Goal: Communication & Community: Ask a question

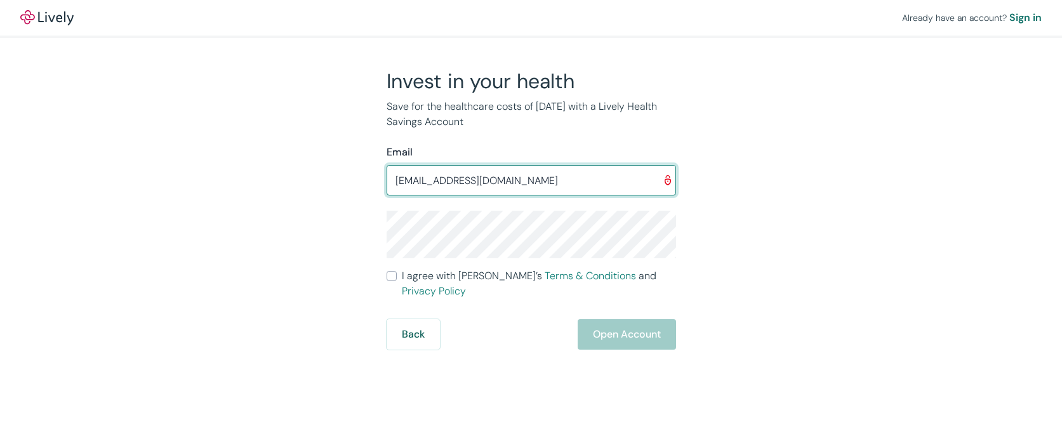
type input "[EMAIL_ADDRESS][DOMAIN_NAME]"
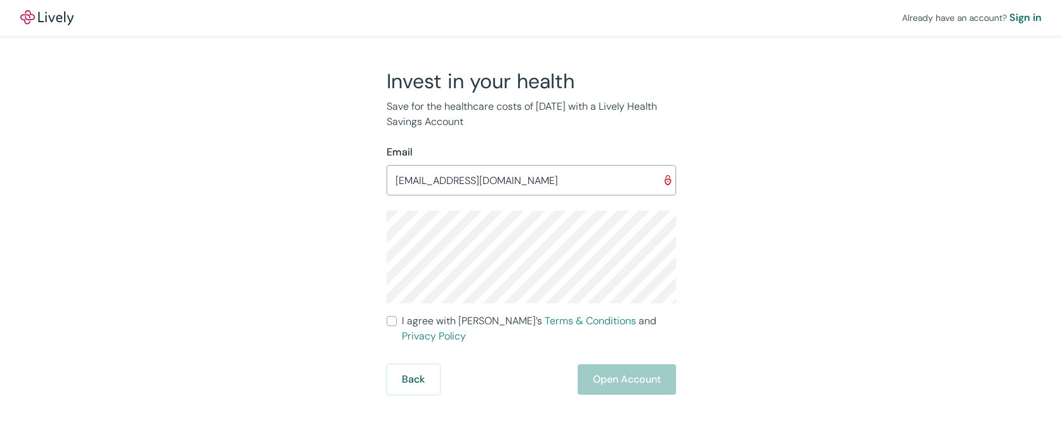
click at [920, 236] on div "Already have an account? Sign in Invest in your health Save for the healthcare …" at bounding box center [531, 197] width 1062 height 395
click at [385, 322] on div "Invest in your health Save for the healthcare costs of [DATE] with a Lively Hea…" at bounding box center [523, 232] width 305 height 326
click at [389, 322] on input "I agree with Lively’s Terms & Conditions and Privacy Policy" at bounding box center [392, 321] width 10 height 10
checkbox input "true"
click at [608, 366] on button "Open Account" at bounding box center [627, 380] width 98 height 30
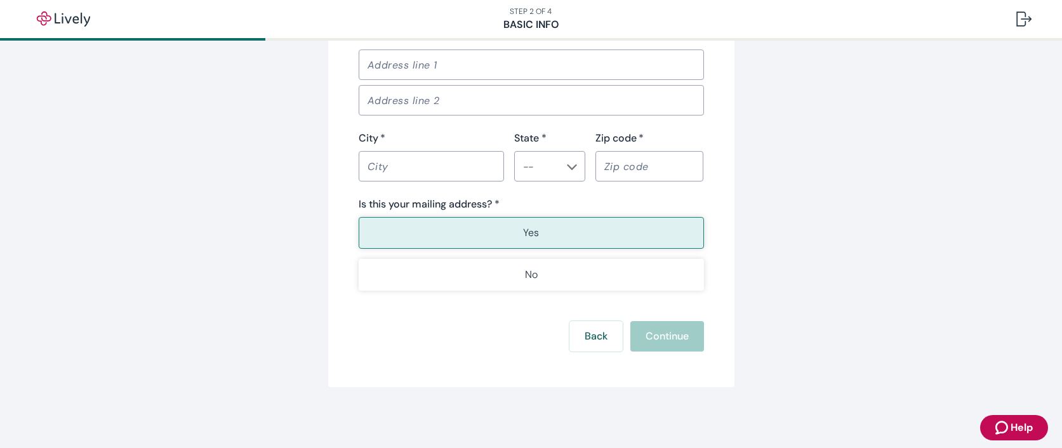
click at [1010, 431] on icon "Zendesk support icon" at bounding box center [1003, 427] width 15 height 15
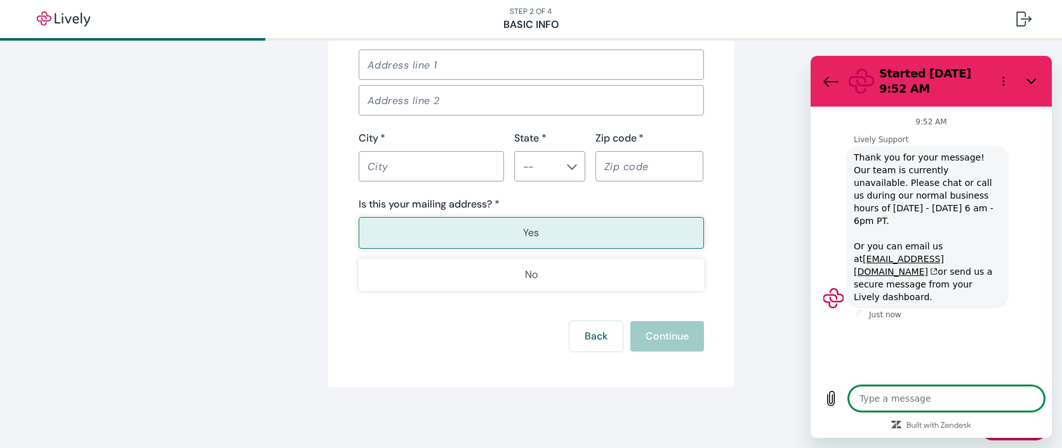
type textarea "x"
type textarea "S"
type textarea "x"
type textarea "Si"
type textarea "x"
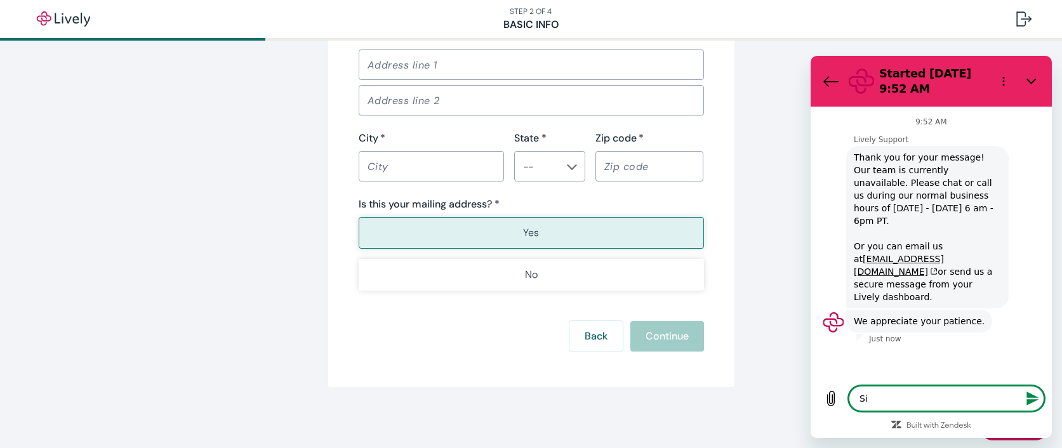
type textarea "Sig"
type textarea "x"
type textarea "Sign"
type textarea "x"
type textarea "Sign"
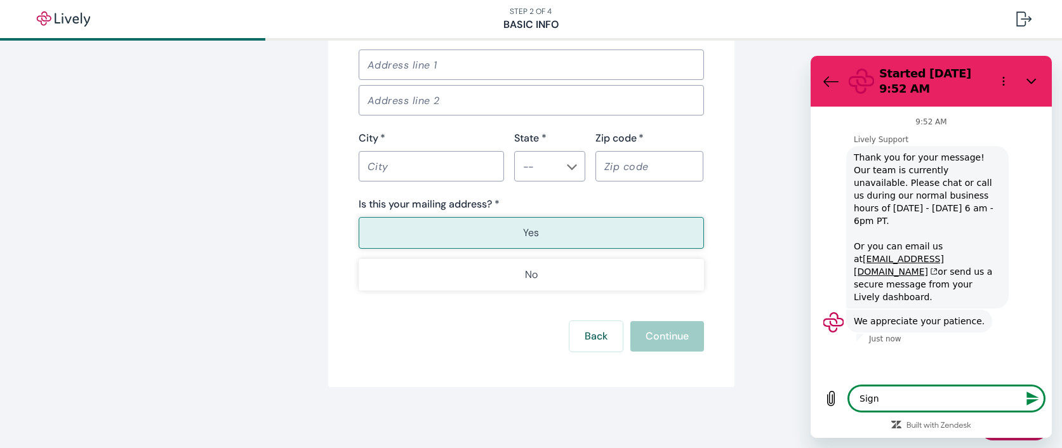
type textarea "x"
type textarea "Sign i"
type textarea "x"
type textarea "Sign in"
type textarea "x"
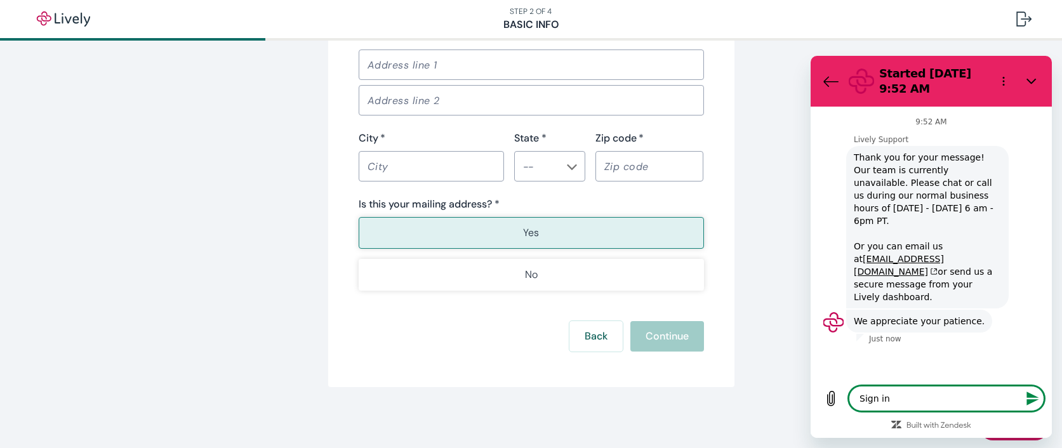
type textarea "Sign in"
type textarea "x"
type textarea "Sign in n"
type textarea "x"
type textarea "Sign in ne"
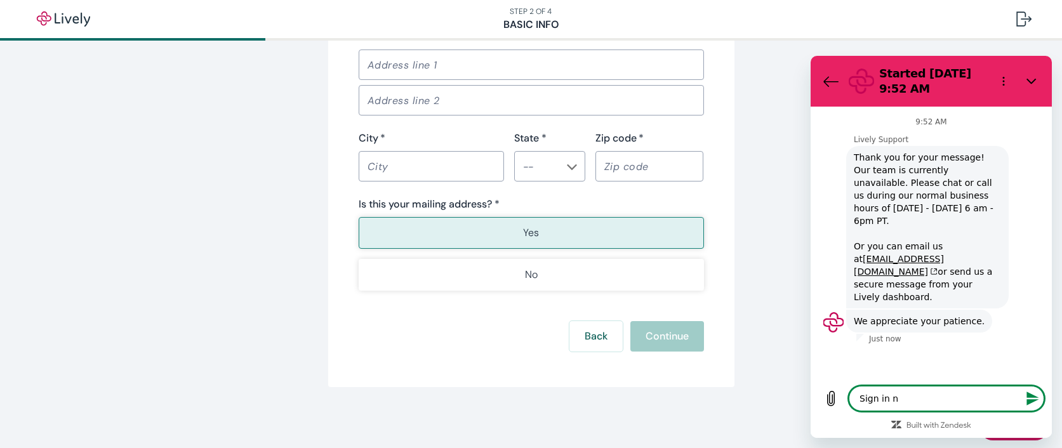
type textarea "x"
type textarea "Sign in nee"
type textarea "x"
type textarea "Sign in need"
type textarea "x"
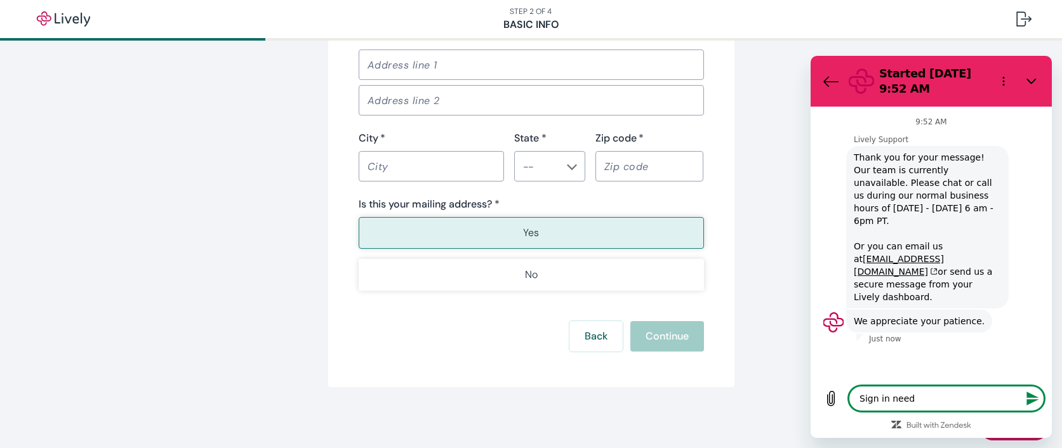
type textarea "Sign in need"
type textarea "x"
type textarea "Sign in need a"
type textarea "x"
type textarea "Sign in need a"
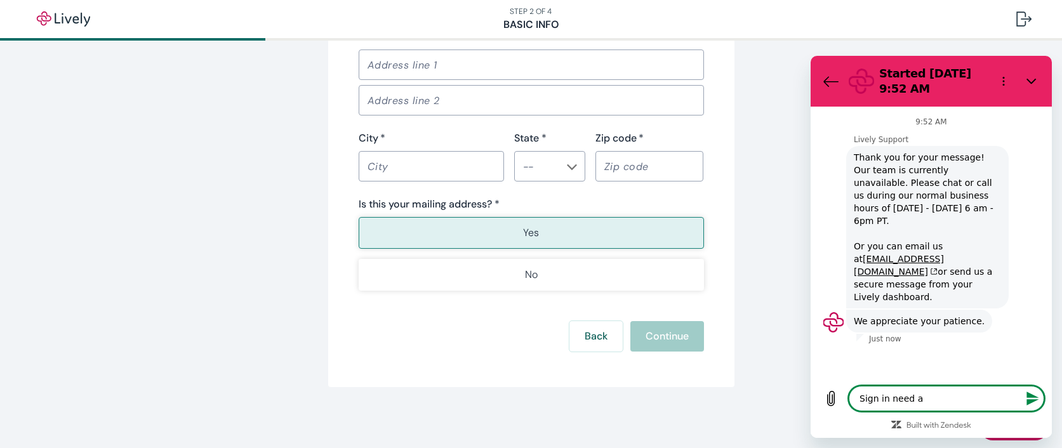
type textarea "x"
type textarea "Sign in need a e"
type textarea "x"
type textarea "Sign in need a"
type textarea "x"
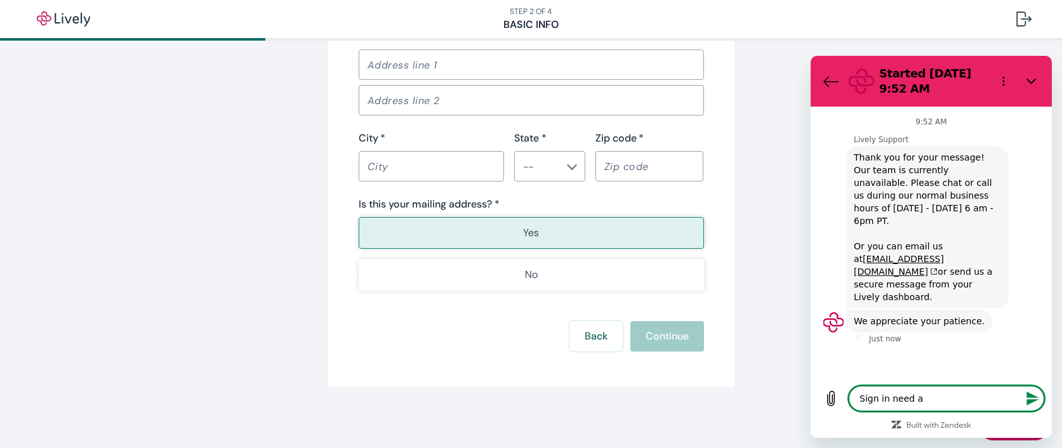
type textarea "Sign in need a n"
type textarea "x"
type textarea "Sign in need a ne"
type textarea "x"
type textarea "Sign in need a new"
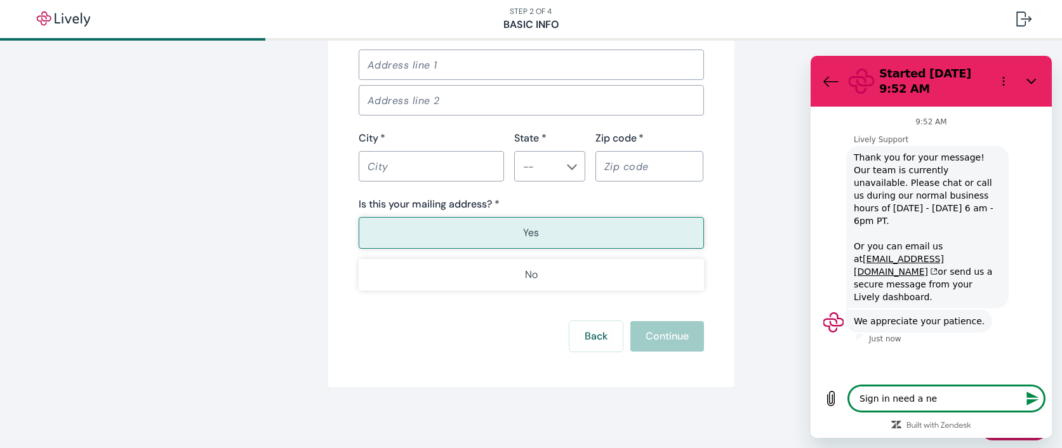
type textarea "x"
type textarea "Sign in need a new"
type textarea "x"
type textarea "Sign in need a new p"
type textarea "x"
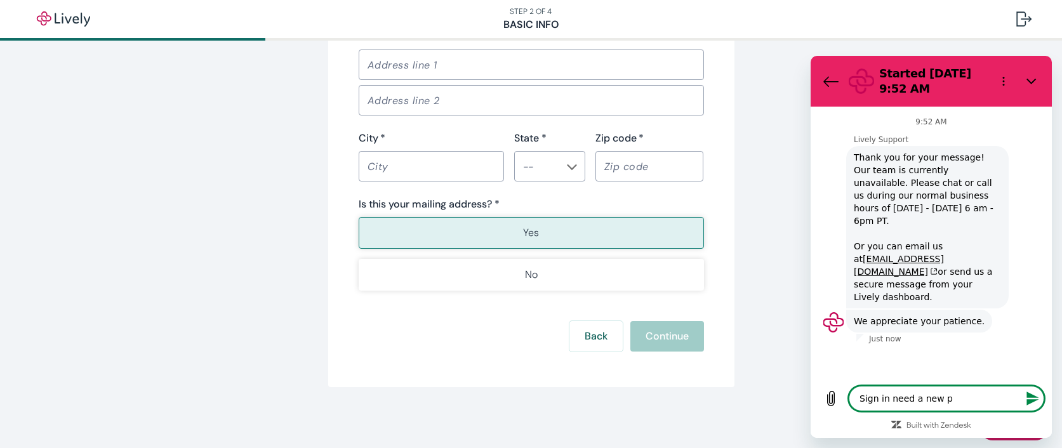
type textarea "Sign in need a new ph"
type textarea "x"
type textarea "Sign in need a new pho"
type textarea "x"
type textarea "Sign in need a new phon"
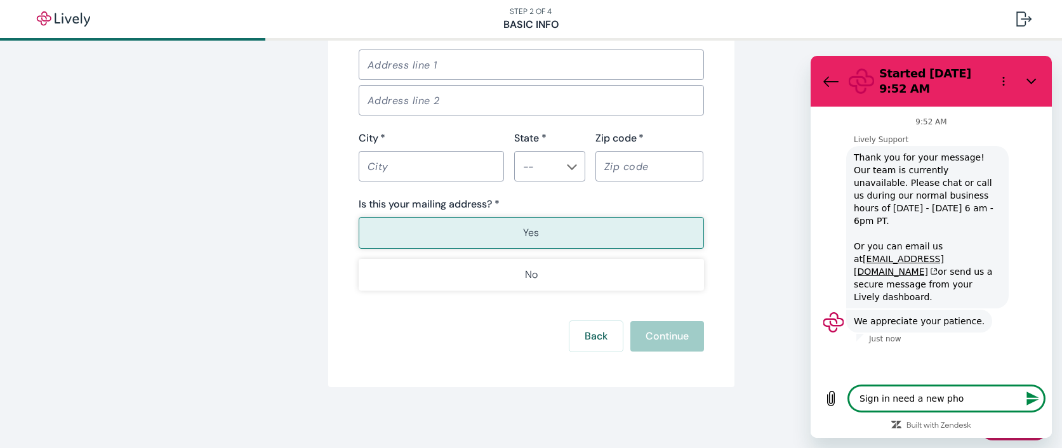
type textarea "x"
type textarea "Sign in need a new phone"
type textarea "x"
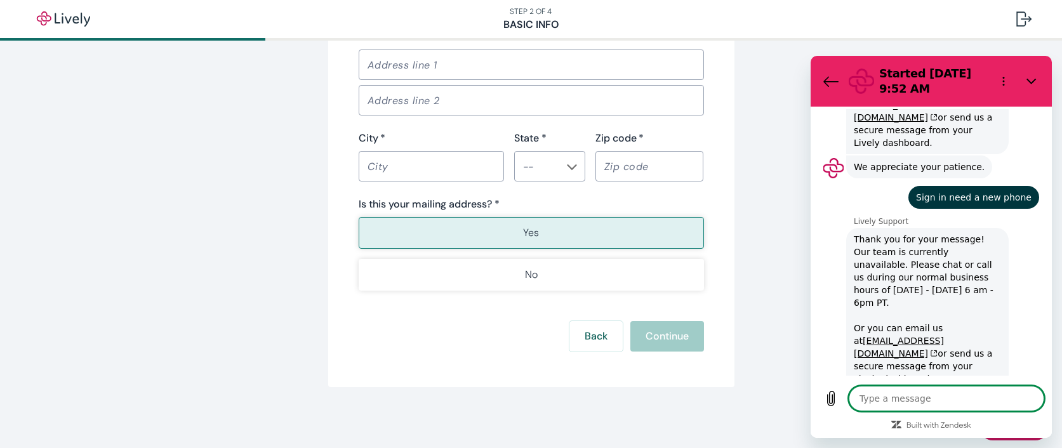
scroll to position [157, 0]
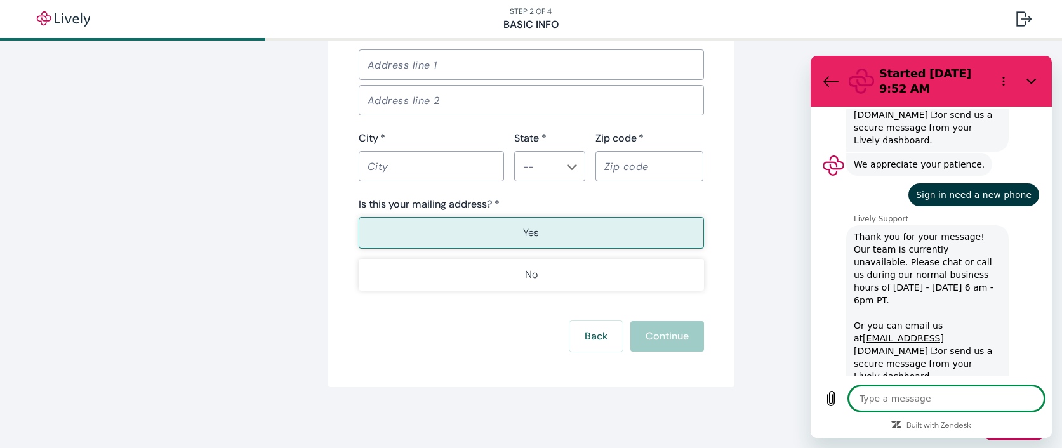
type textarea "x"
type textarea "n"
type textarea "x"
type textarea "ne"
type textarea "x"
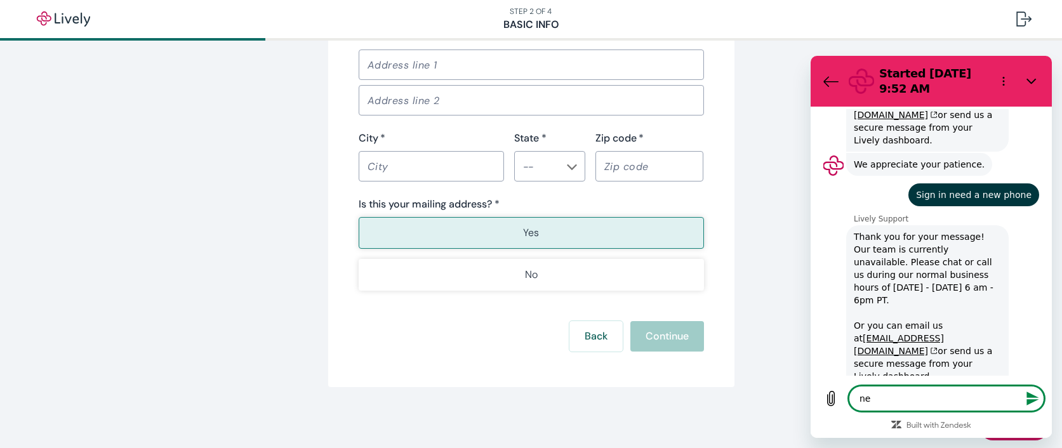
type textarea "new"
type textarea "x"
type textarea "new"
type textarea "x"
type textarea "new p"
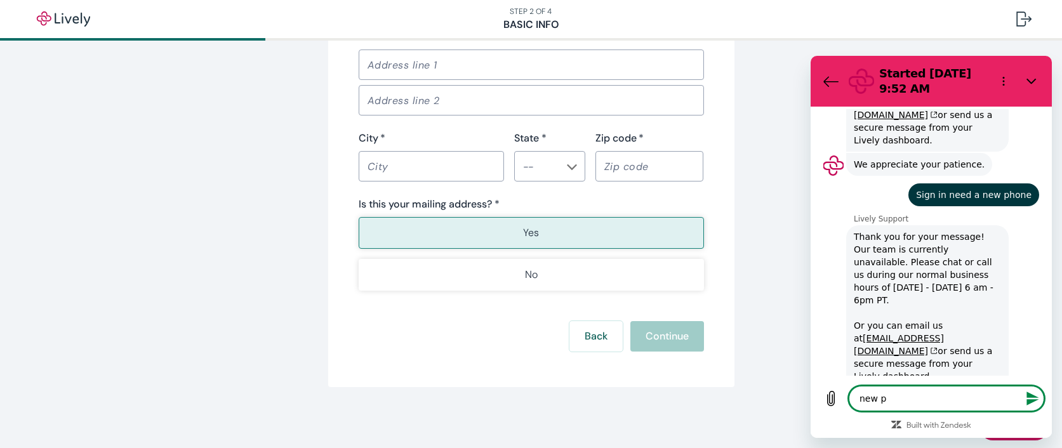
type textarea "x"
type textarea "new ph"
type textarea "x"
type textarea "new pho"
type textarea "x"
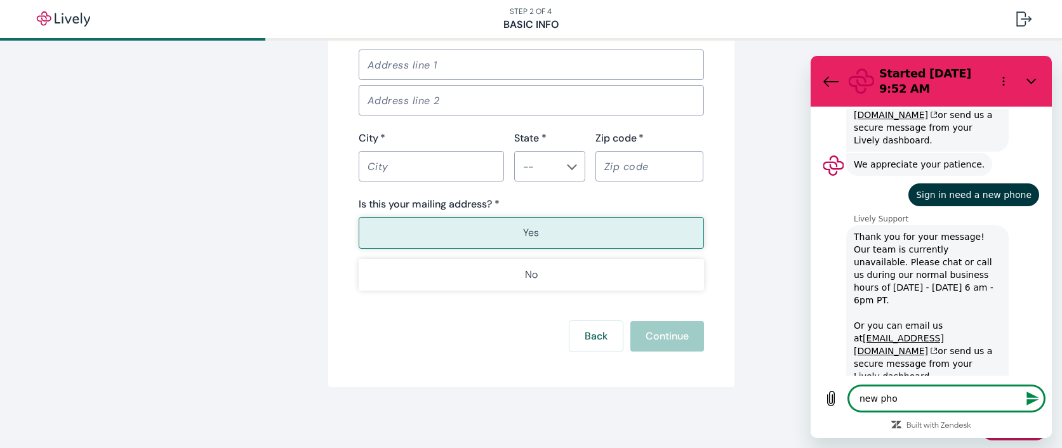
type textarea "new phon"
type textarea "x"
type textarea "new phone"
type textarea "x"
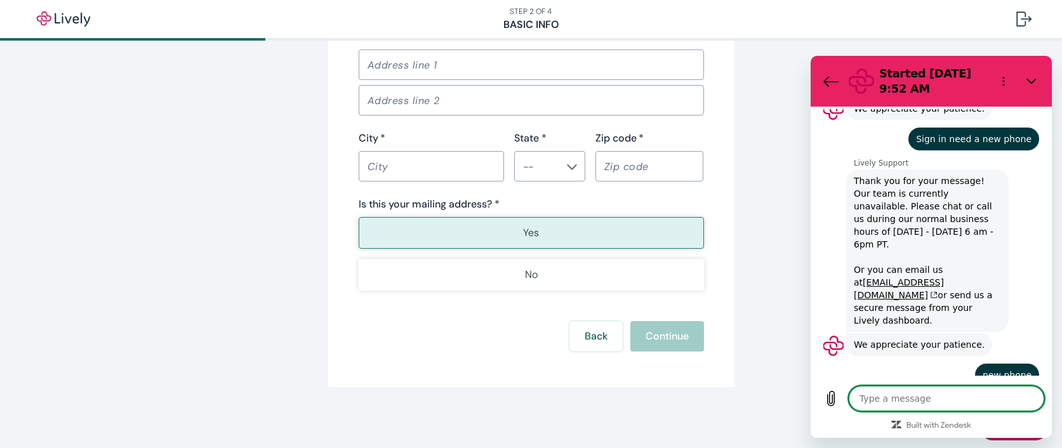
scroll to position [211, 0]
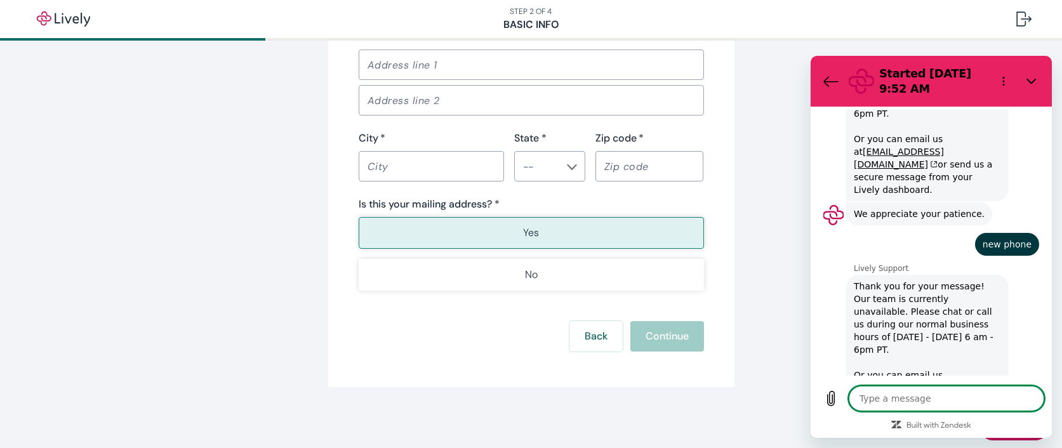
type textarea "x"
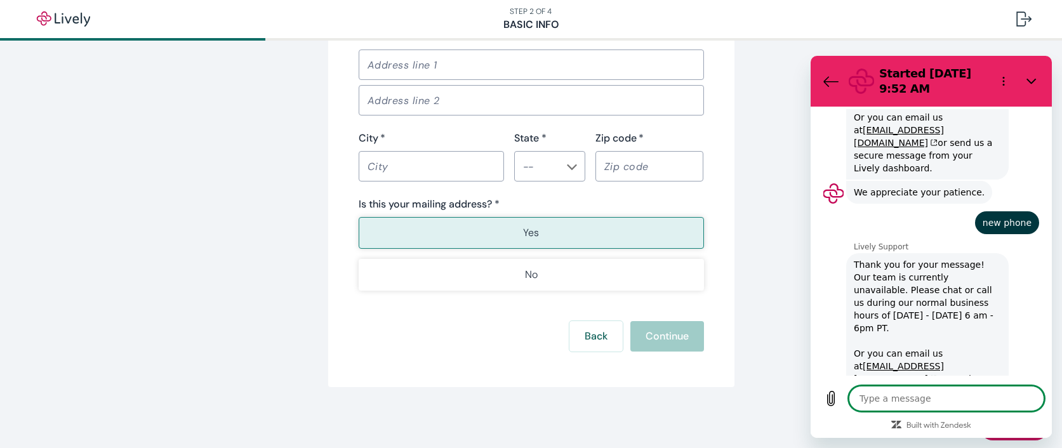
scroll to position [368, 0]
type textarea "p"
type textarea "x"
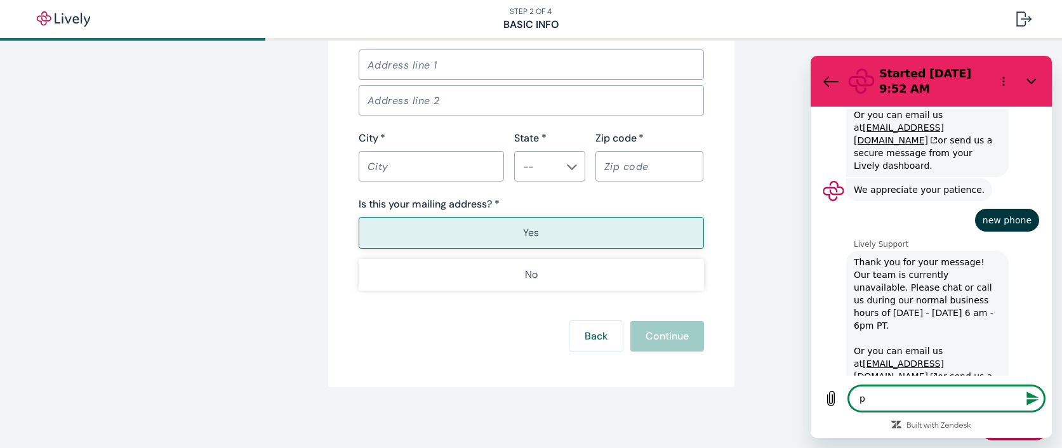
type textarea "ph"
type textarea "x"
type textarea "pho"
type textarea "x"
type textarea "phon"
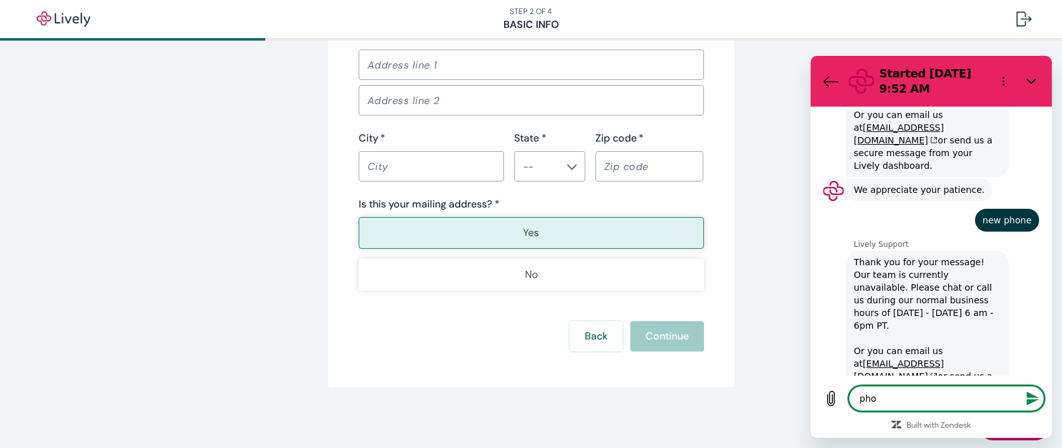
type textarea "x"
type textarea "phone"
type textarea "x"
type textarea "phone"
type textarea "x"
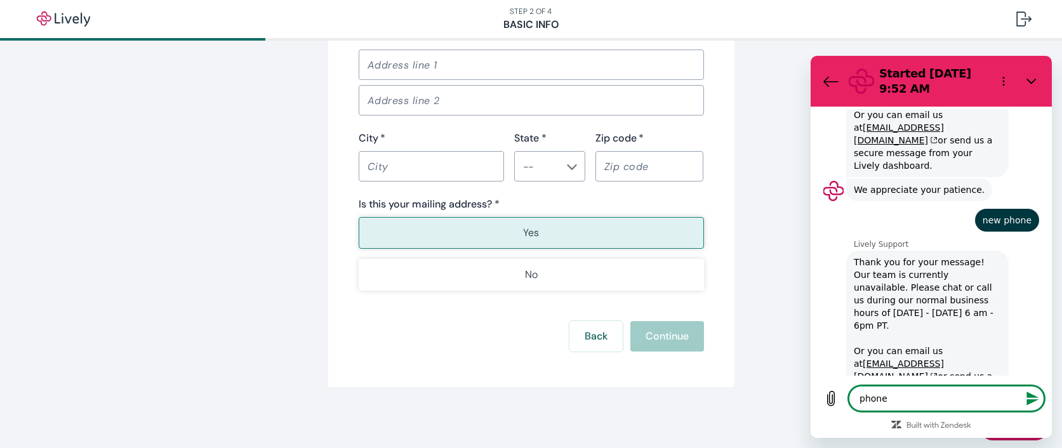
type textarea "phone n"
type textarea "x"
type textarea "phone nt"
type textarea "x"
type textarea "phone n"
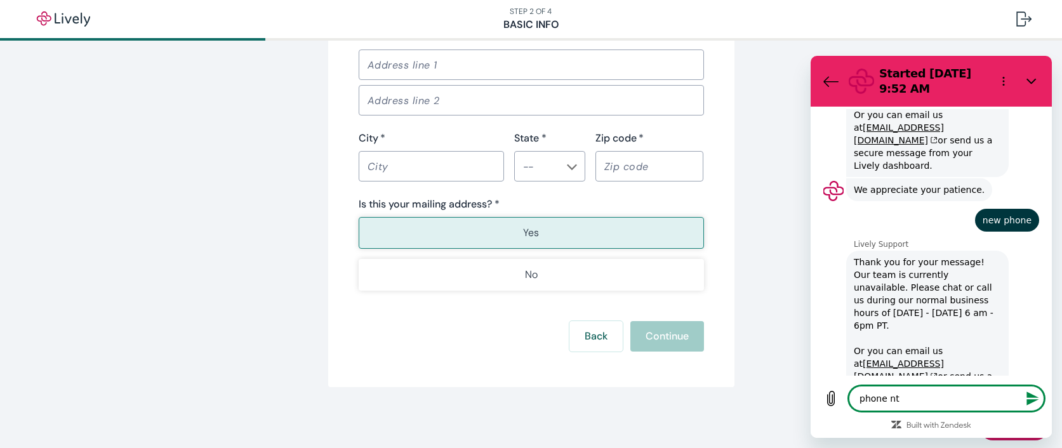
type textarea "x"
type textarea "phone"
type textarea "x"
type textarea "phone"
type textarea "x"
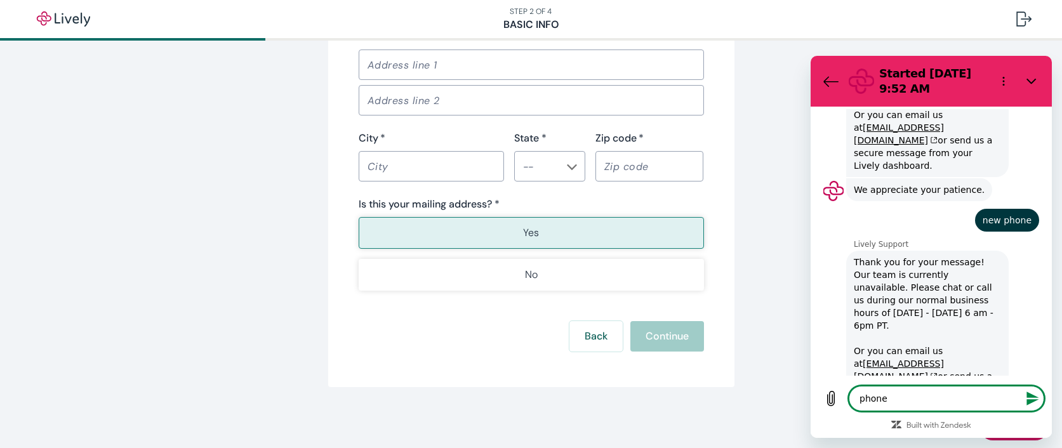
type textarea "phoneb"
type textarea "x"
type textarea "phone"
type textarea "x"
type textarea "phone"
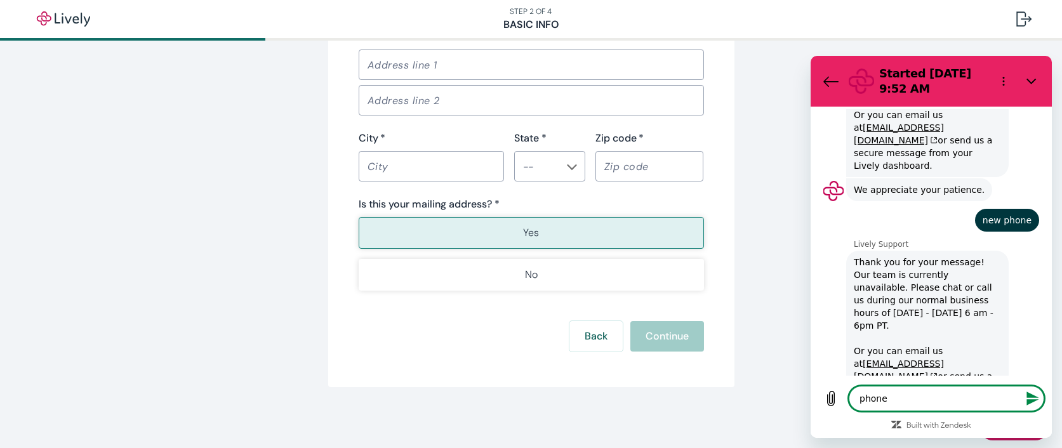
type textarea "x"
type textarea "phone b"
type textarea "x"
type textarea "phone br"
type textarea "x"
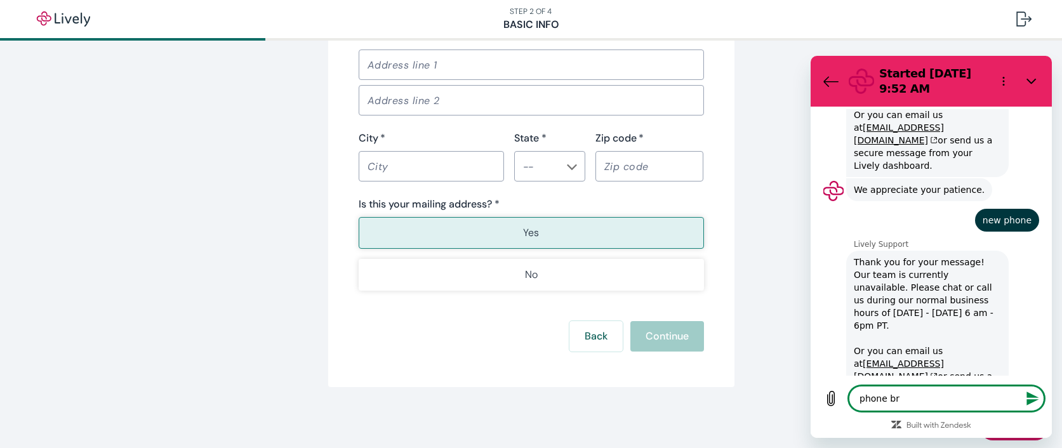
type textarea "phone bro"
type textarea "x"
type textarea "phone brok"
type textarea "x"
type textarea "phone broke"
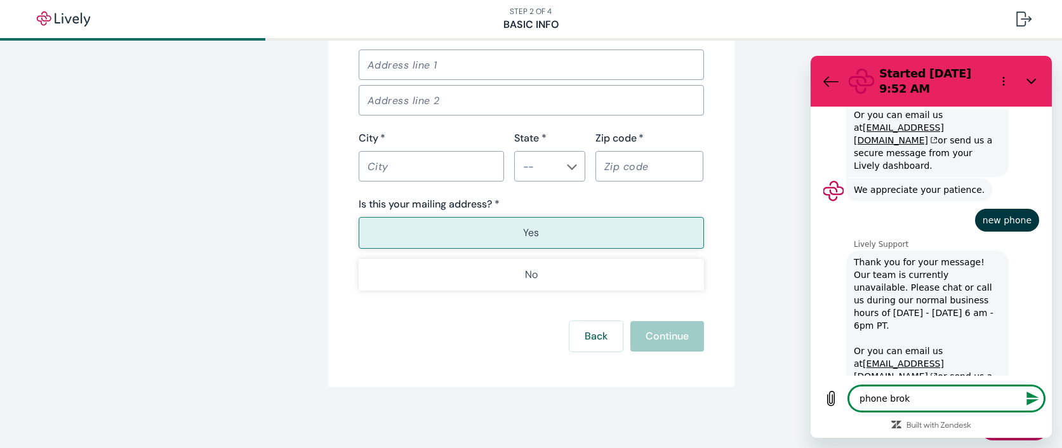
type textarea "x"
type textarea "phone broken"
type textarea "x"
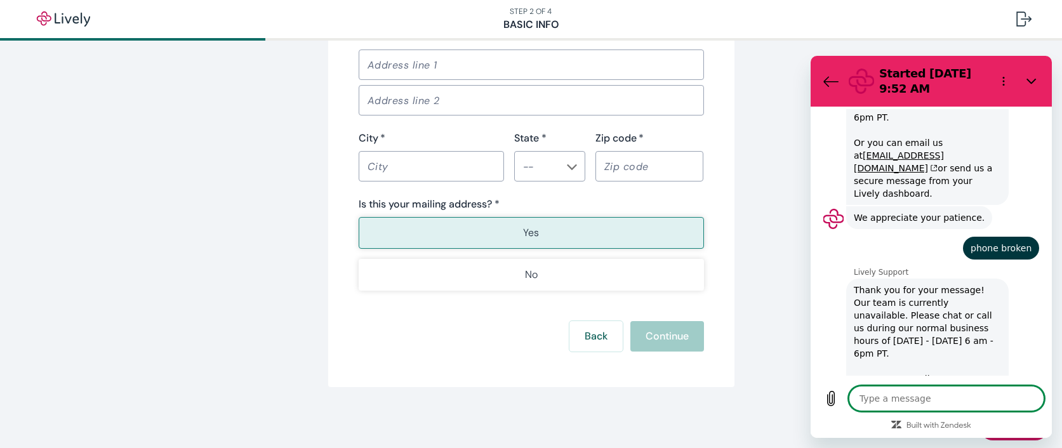
scroll to position [579, 0]
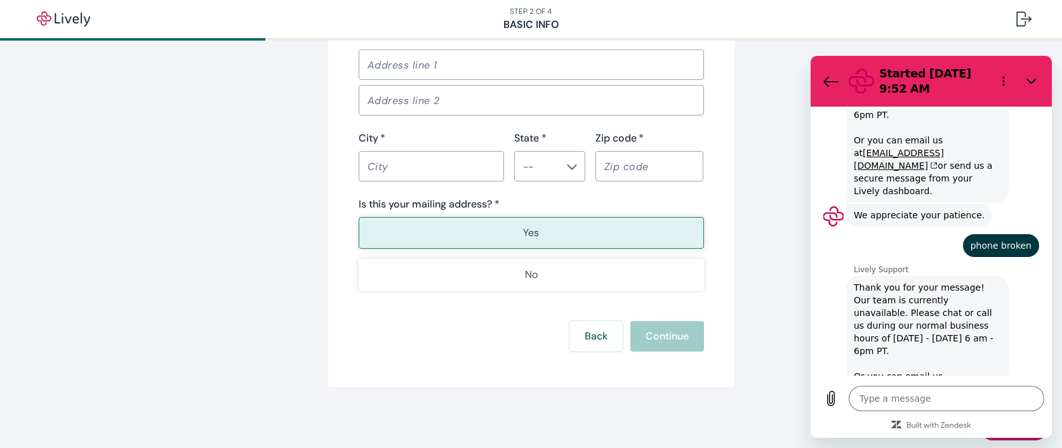
type textarea "x"
click at [939, 400] on textarea at bounding box center [947, 398] width 196 height 25
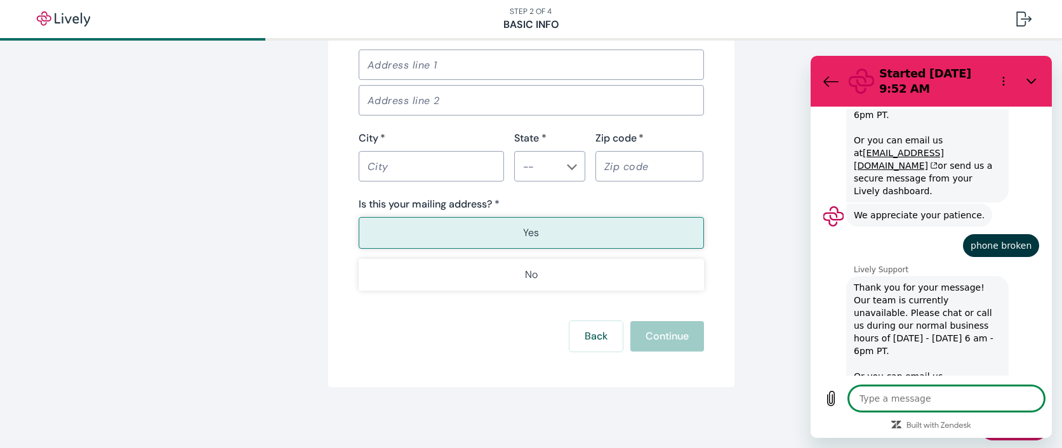
type textarea "h"
type textarea "x"
type textarea "he"
type textarea "x"
type textarea "hel"
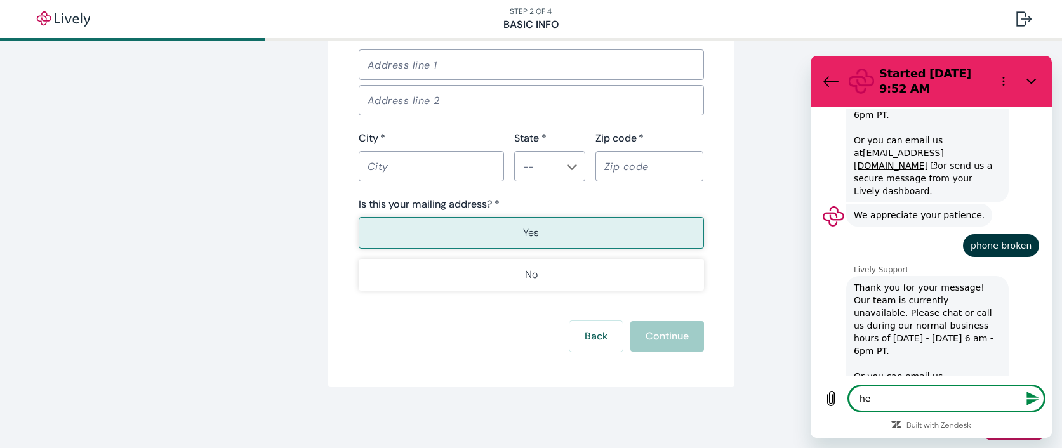
type textarea "x"
type textarea "hell"
type textarea "x"
type textarea "hello"
type textarea "x"
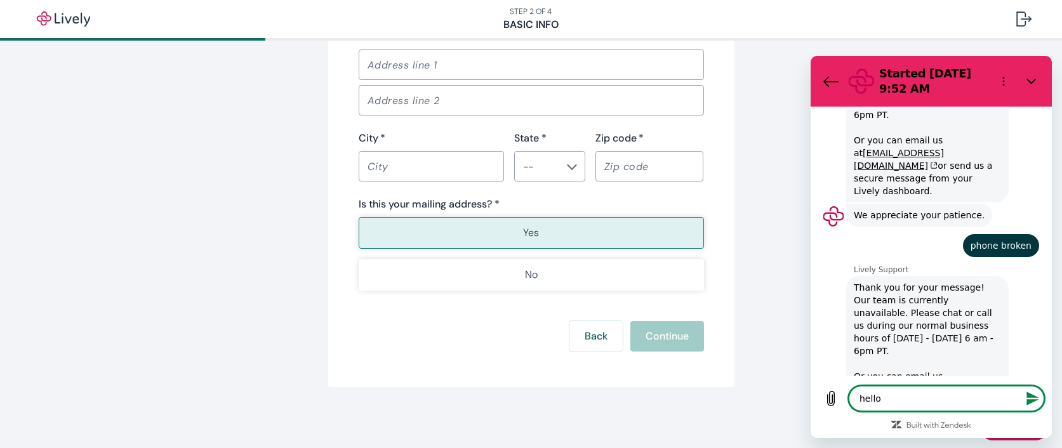
type textarea "x"
type textarea "h"
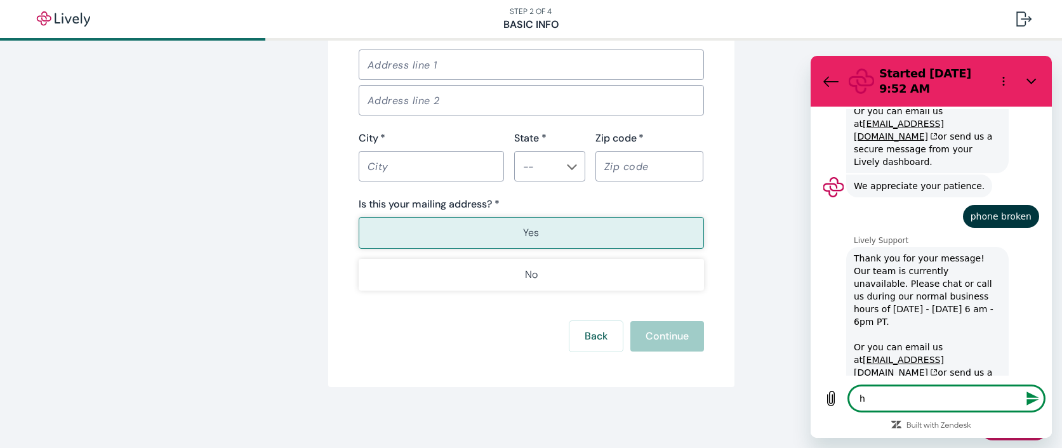
type textarea "x"
type textarea "he"
type textarea "x"
type textarea "hel"
type textarea "x"
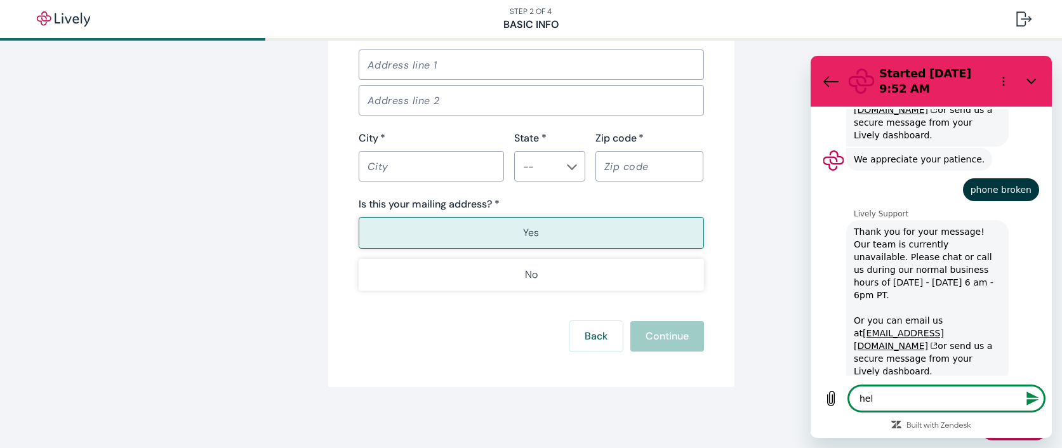
type textarea "hell"
type textarea "x"
type textarea "hello"
type textarea "x"
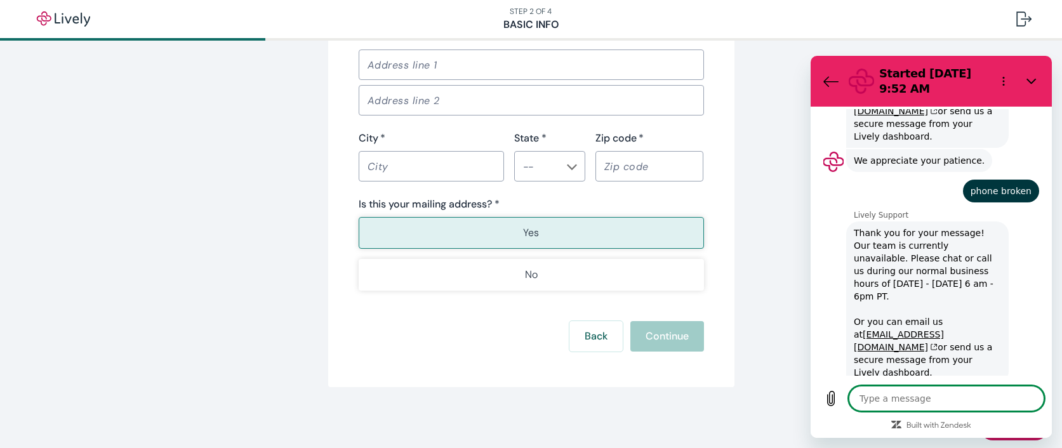
type textarea "h"
type textarea "x"
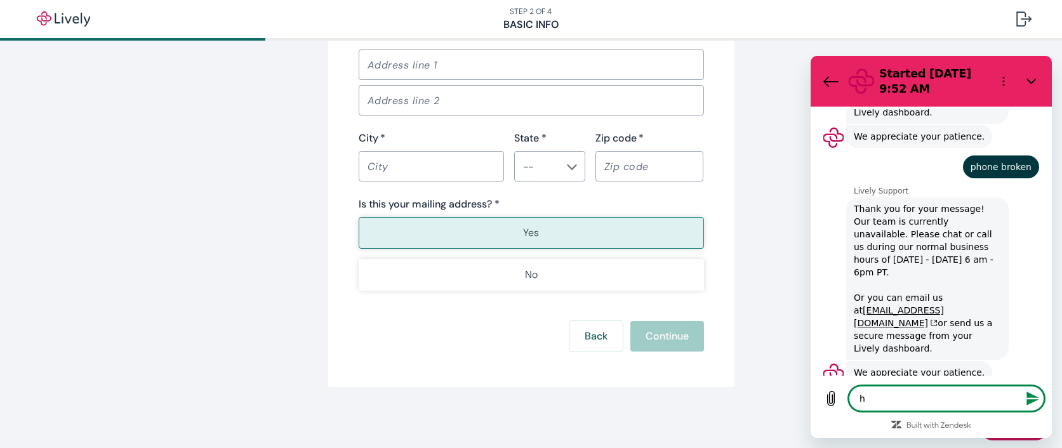
type textarea "he"
type textarea "x"
type textarea "hel"
type textarea "x"
type textarea "hell"
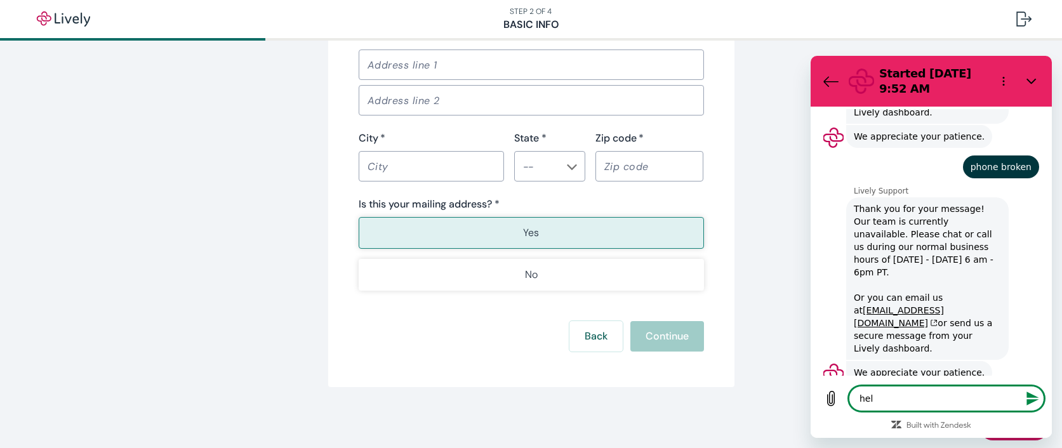
type textarea "x"
type textarea "hello"
type textarea "x"
type textarea "h"
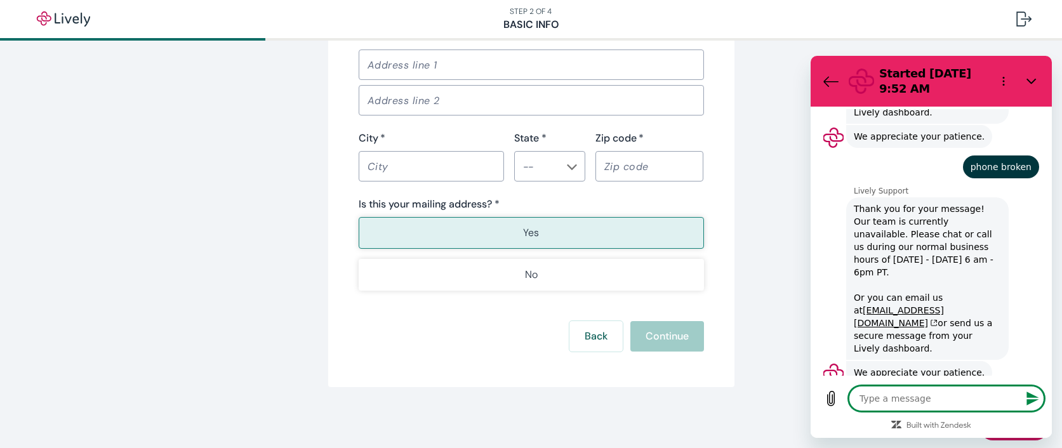
scroll to position [787, 0]
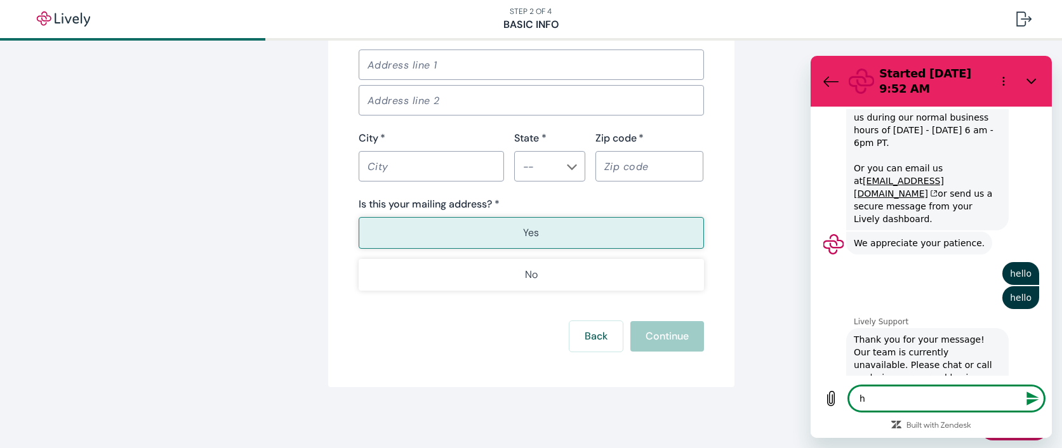
type textarea "x"
type textarea "he"
type textarea "x"
type textarea "hel"
type textarea "x"
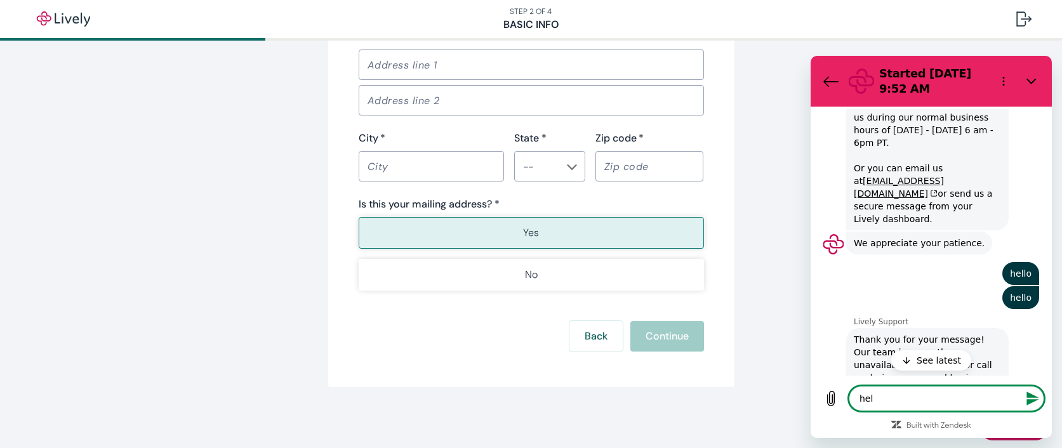
type textarea "hell"
type textarea "x"
type textarea "hello"
type textarea "x"
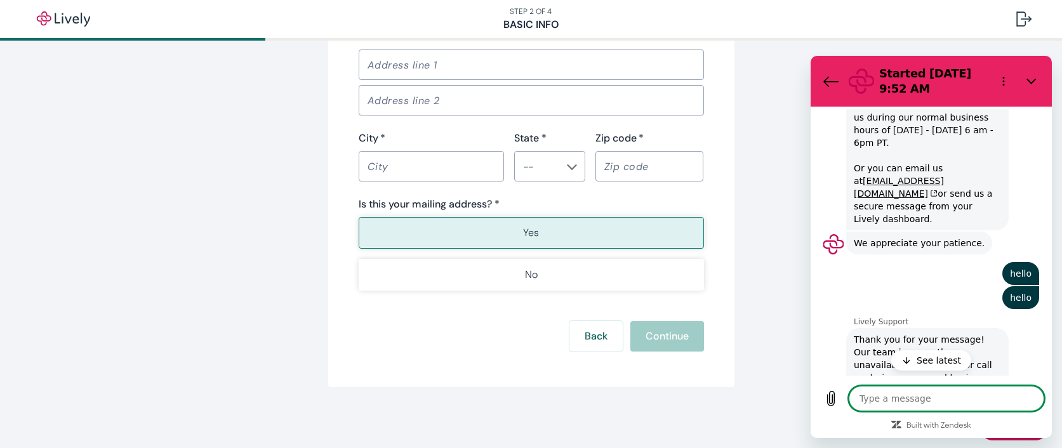
type textarea "h"
type textarea "x"
type textarea "he"
type textarea "x"
type textarea "hel"
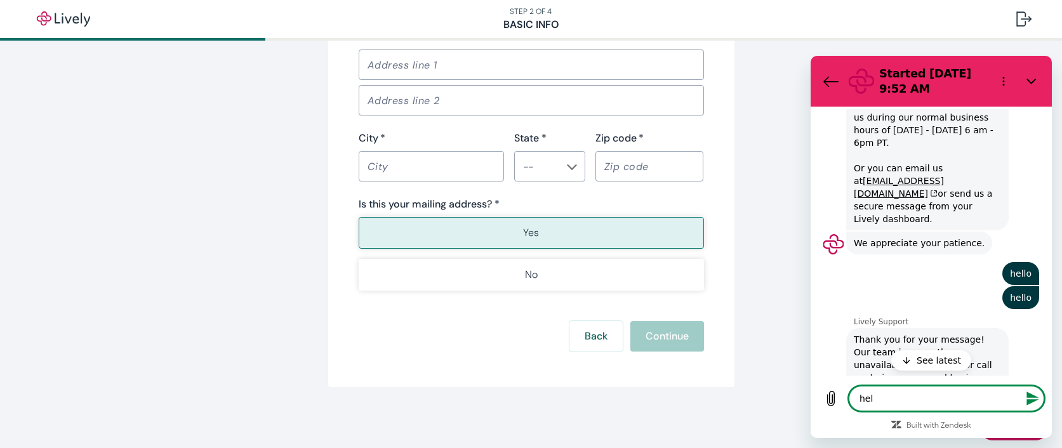
type textarea "x"
type textarea "hell"
type textarea "x"
type textarea "hello"
type textarea "x"
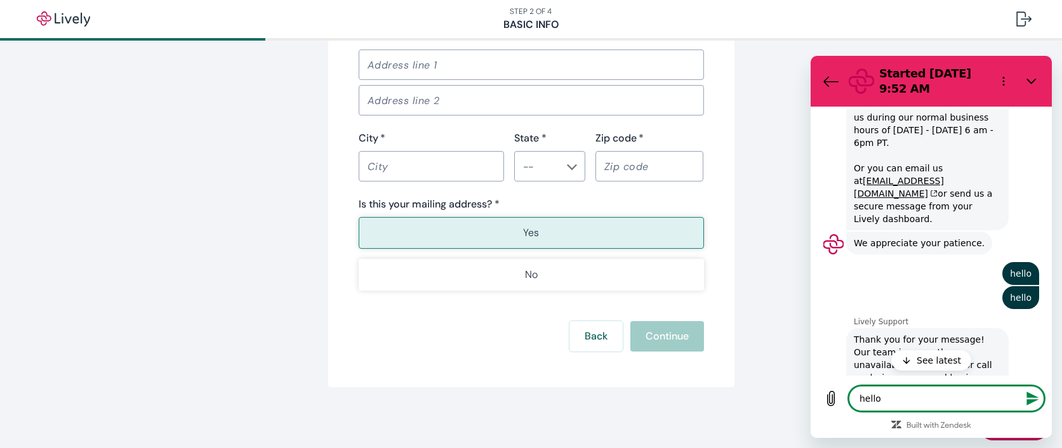
type textarea "x"
type textarea "h"
type textarea "x"
type textarea "he"
type textarea "x"
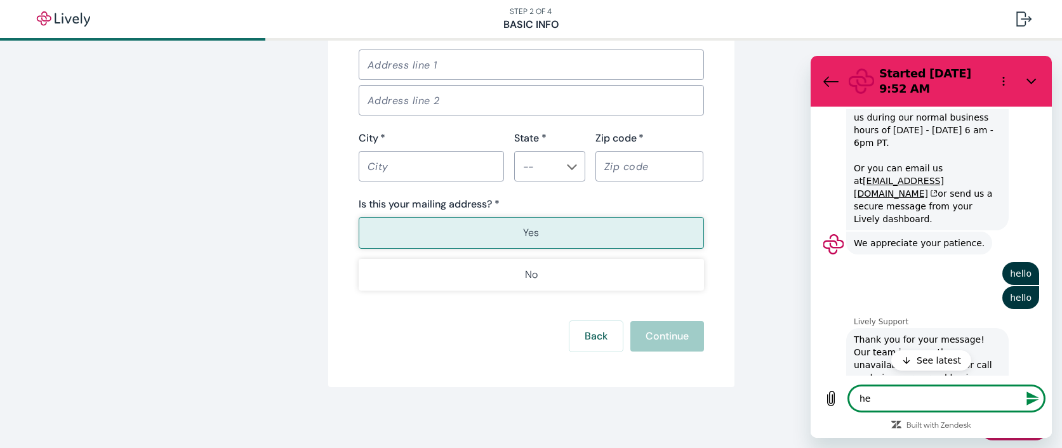
type textarea "hel"
type textarea "x"
type textarea "hell"
type textarea "x"
type textarea "hello"
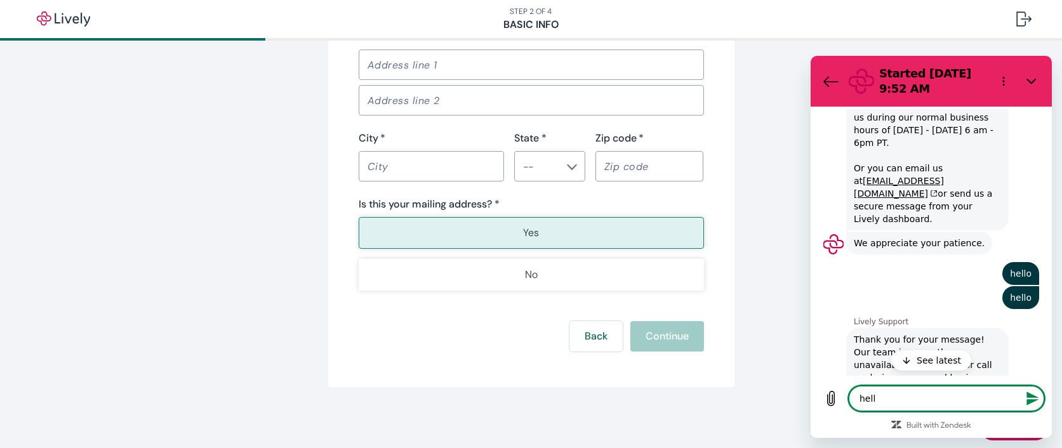
type textarea "x"
type textarea "h"
type textarea "x"
type textarea "hel"
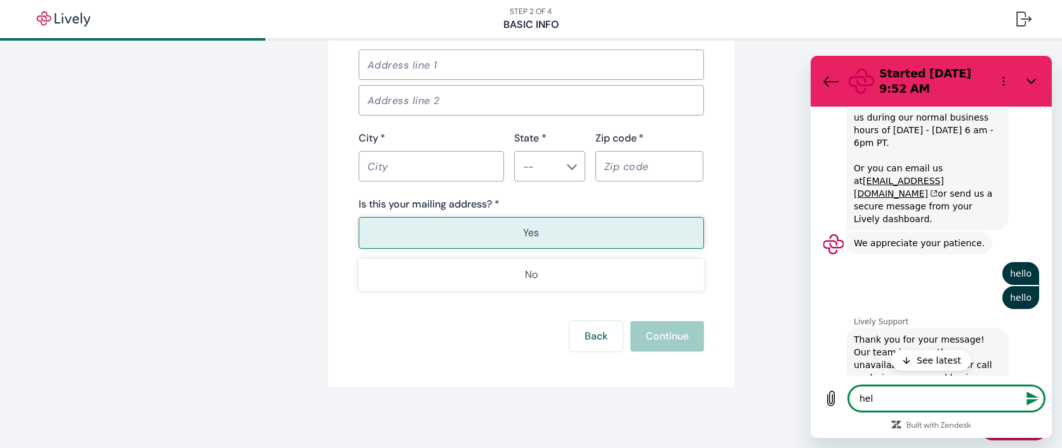
type textarea "x"
type textarea "hell"
type textarea "x"
type textarea "hello"
type textarea "x"
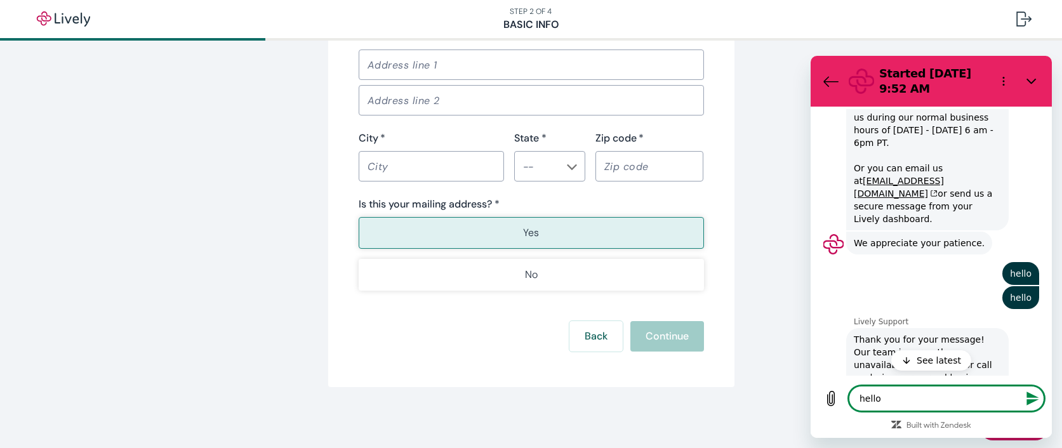
type textarea "x"
type textarea "hel"
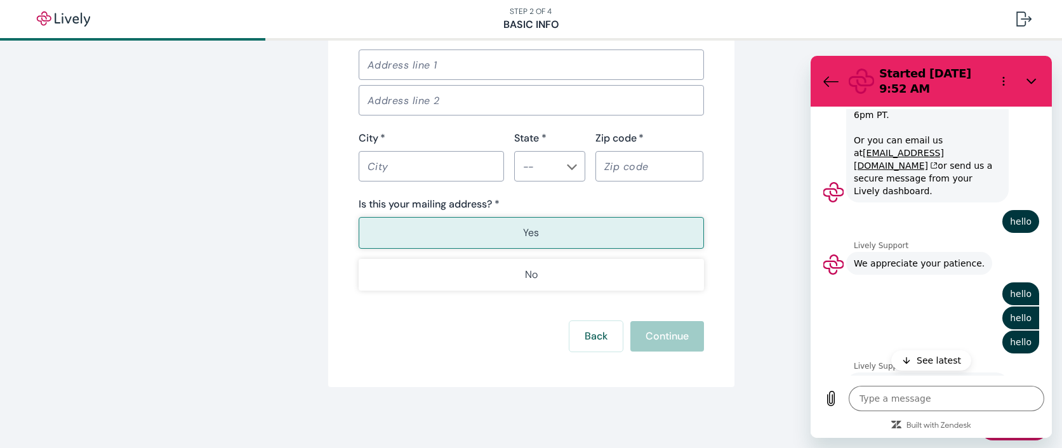
scroll to position [1736, 0]
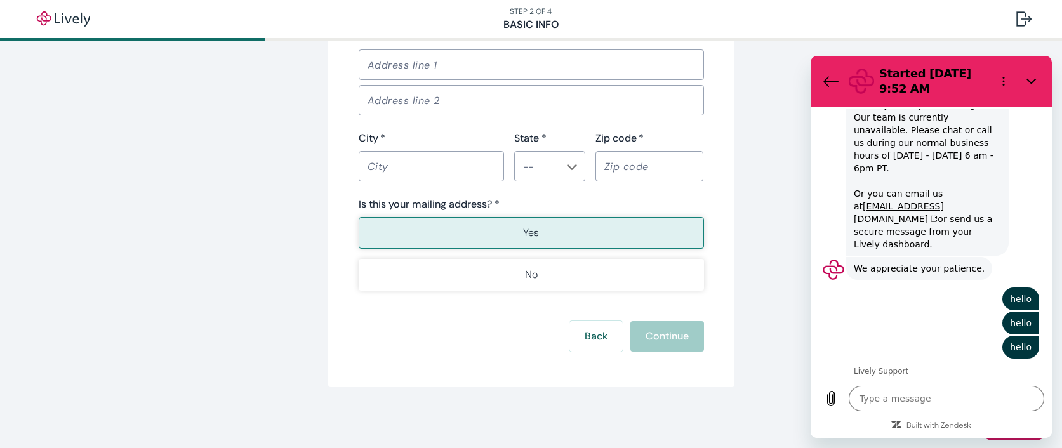
drag, startPoint x: 1040, startPoint y: 234, endPoint x: 1867, endPoint y: 488, distance: 864.8
click at [967, 398] on textarea at bounding box center [947, 398] width 196 height 25
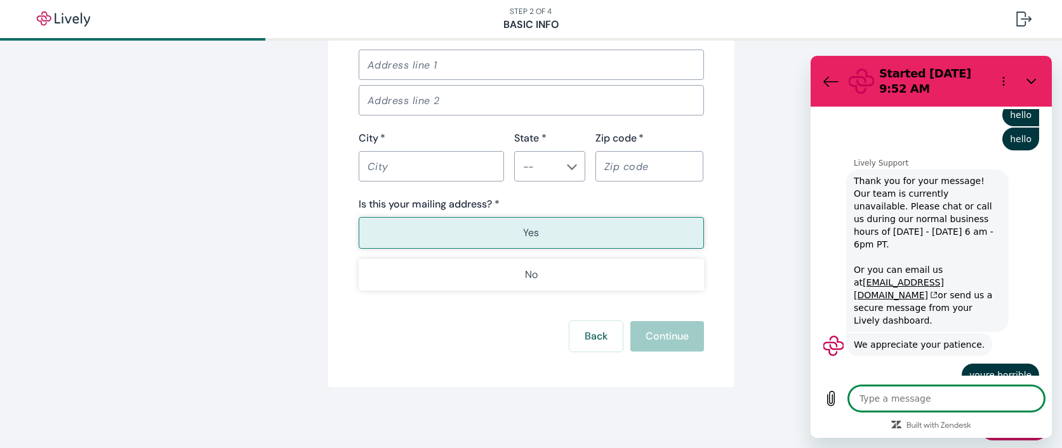
scroll to position [1946, 0]
click at [912, 398] on textarea at bounding box center [947, 398] width 196 height 25
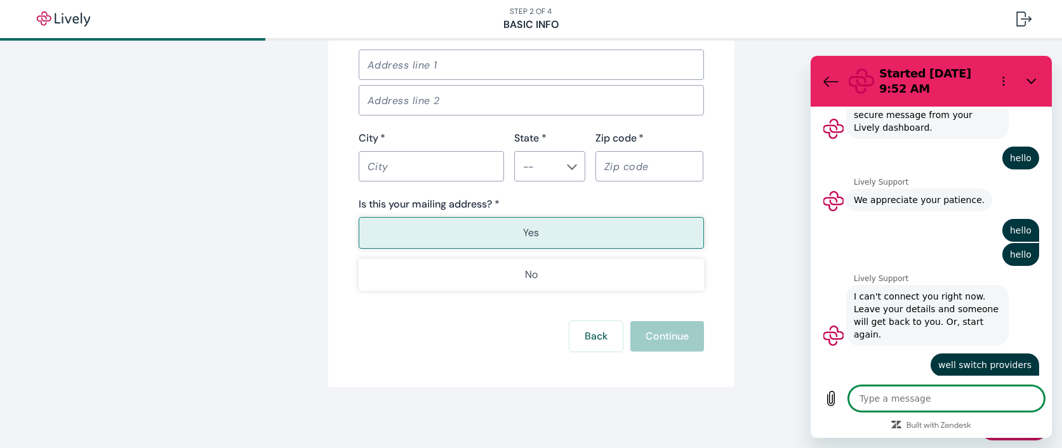
scroll to position [2636, 0]
